Goal: Task Accomplishment & Management: Use online tool/utility

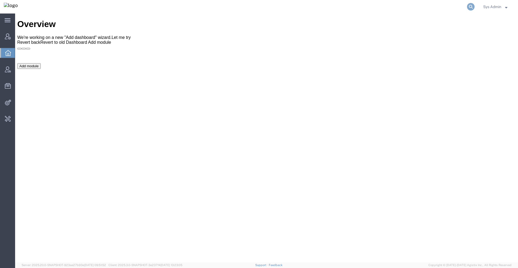
click at [471, 7] on icon at bounding box center [471, 7] width 8 height 8
click at [406, 7] on input "search" at bounding box center [385, 6] width 164 height 13
type input "щ"
type input "offline@redhat"
click at [468, 7] on icon at bounding box center [471, 7] width 8 height 8
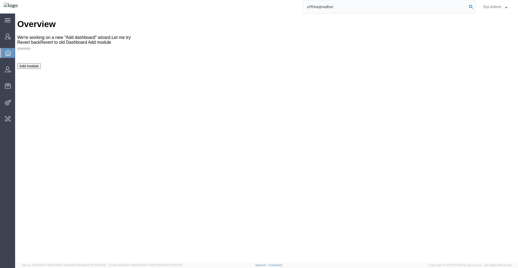
type input "offline@redhat"
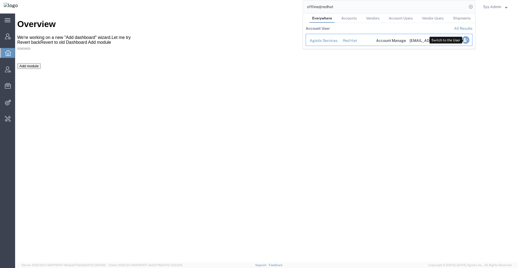
click at [465, 40] on icon "Search Results" at bounding box center [466, 40] width 8 height 8
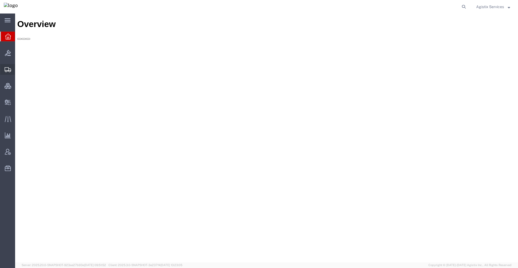
click at [0, 0] on span "Shipment Manager" at bounding box center [0, 0] width 0 height 0
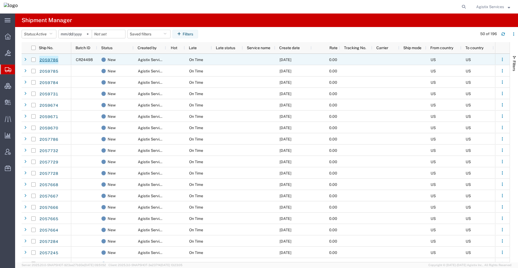
click at [45, 61] on link "2059786" at bounding box center [48, 60] width 19 height 9
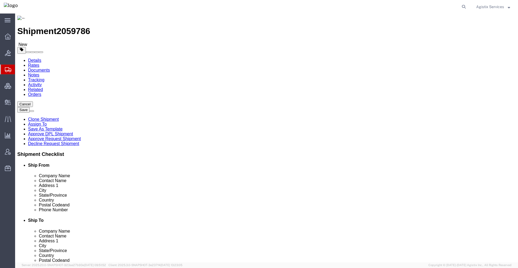
click link "Clone Shipment"
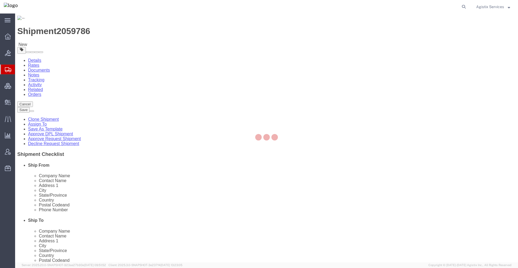
select select "40614"
select select "40228"
select select "40614"
select select "40228"
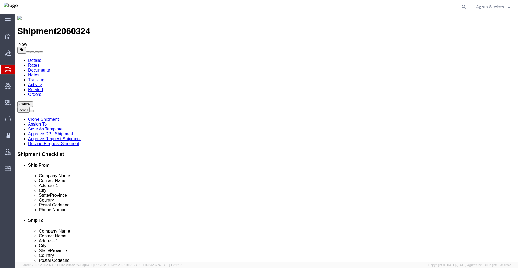
click button "Rate Shipment"
click select "Select Case(s) Crate(s) Envelope Large Box Medium Box PAK Skid(s) Small Box Tub…"
select select "LBX"
click select "Select Case(s) Crate(s) Envelope Large Box Medium Box PAK Skid(s) Small Box Tub…"
type input "17.50"
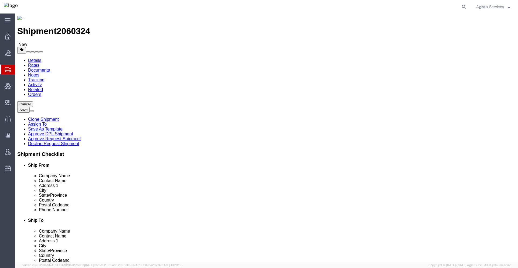
type input "12.50"
type input "3.00"
click button "Rate Shipment"
